Goal: Navigation & Orientation: Go to known website

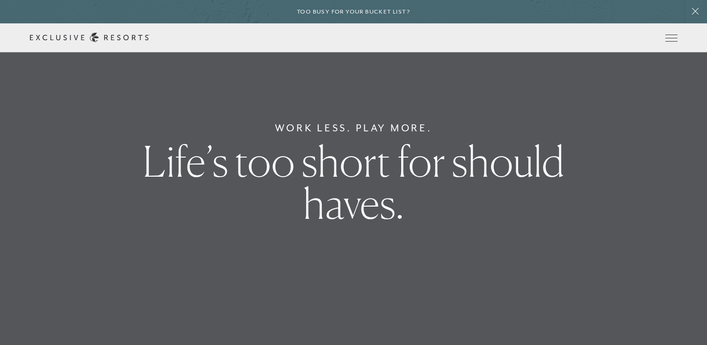
click at [630, 14] on div "Too busy for your bucket list?" at bounding box center [353, 11] width 707 height 23
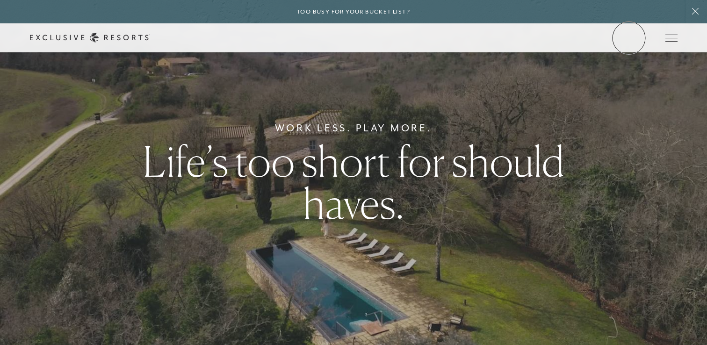
click at [0, 0] on link "Member Login" at bounding box center [0, 0] width 0 height 0
click at [169, 30] on div "Schedule a Meeting Get Started Visit home page Member Login Schedule a Meeting …" at bounding box center [353, 37] width 707 height 29
